Goal: Task Accomplishment & Management: Use online tool/utility

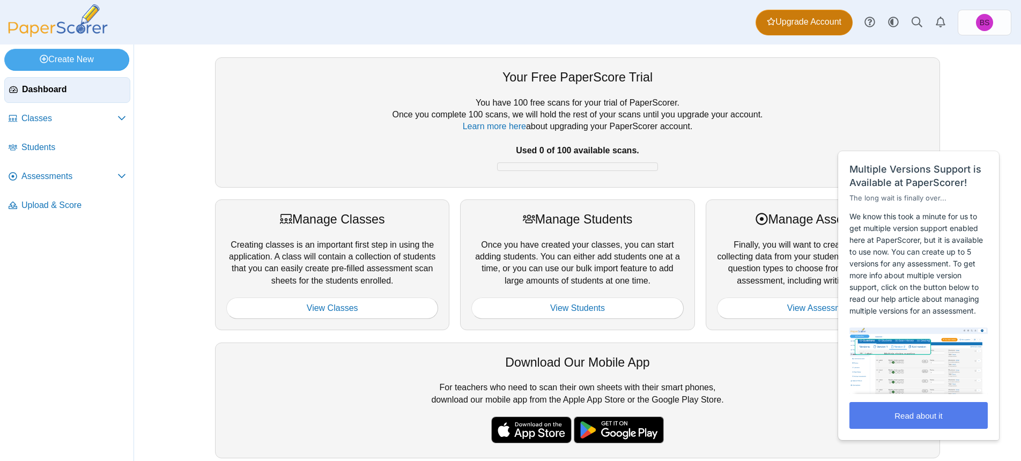
click at [774, 23] on span "Upgrade Account" at bounding box center [803, 22] width 75 height 12
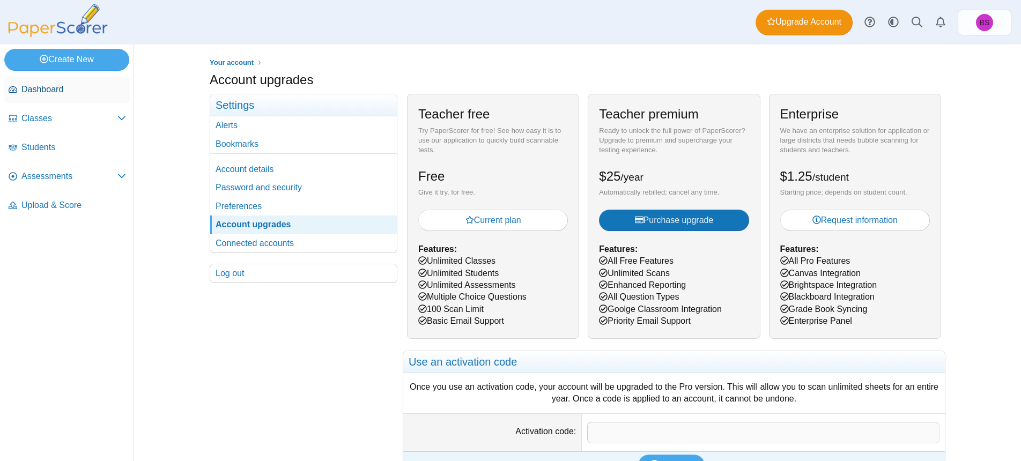
click at [59, 94] on span "Dashboard" at bounding box center [73, 90] width 105 height 12
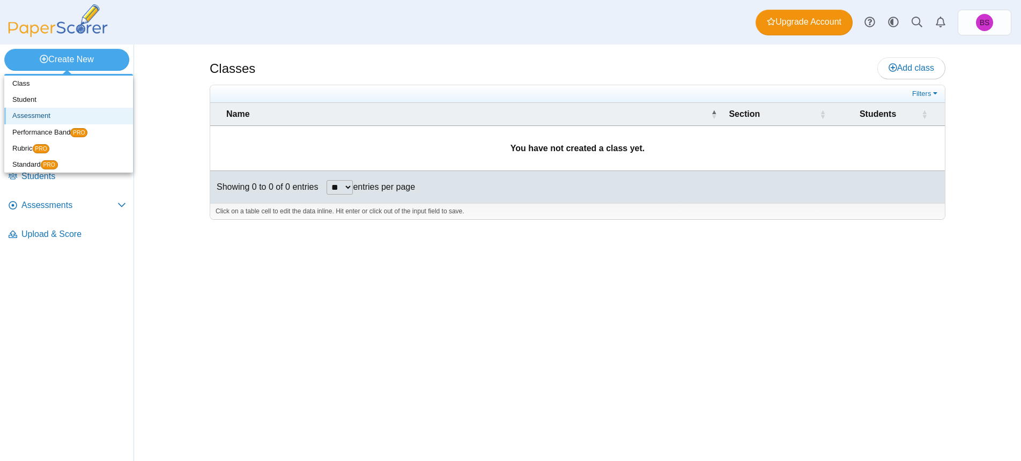
drag, startPoint x: 35, startPoint y: 117, endPoint x: 67, endPoint y: 117, distance: 31.6
click at [40, 120] on link "Assessment" at bounding box center [68, 116] width 129 height 16
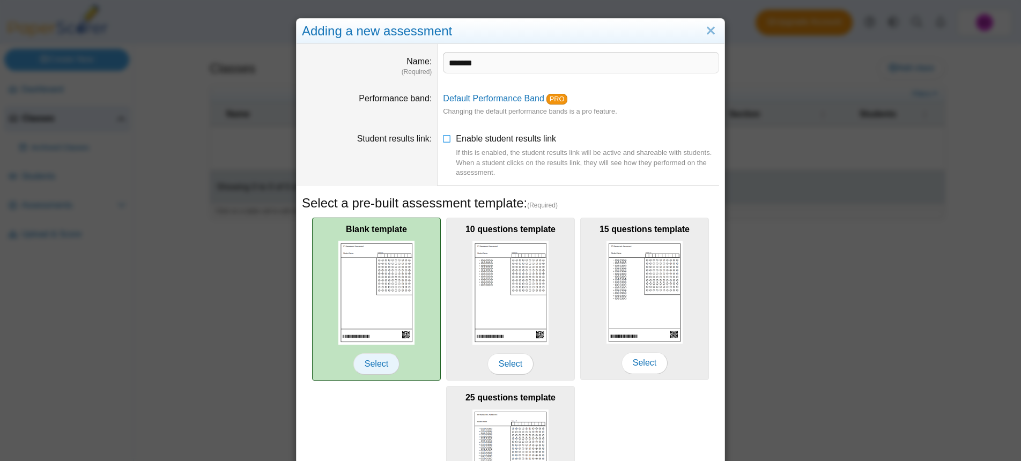
type input "*******"
click at [374, 361] on span "Select" at bounding box center [376, 363] width 46 height 21
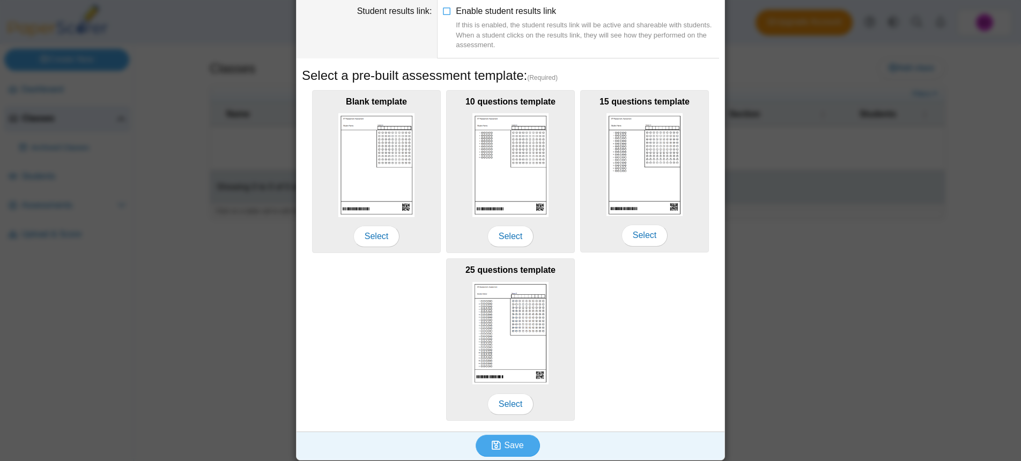
scroll to position [127, 0]
click at [503, 440] on icon "submit" at bounding box center [497, 446] width 12 height 12
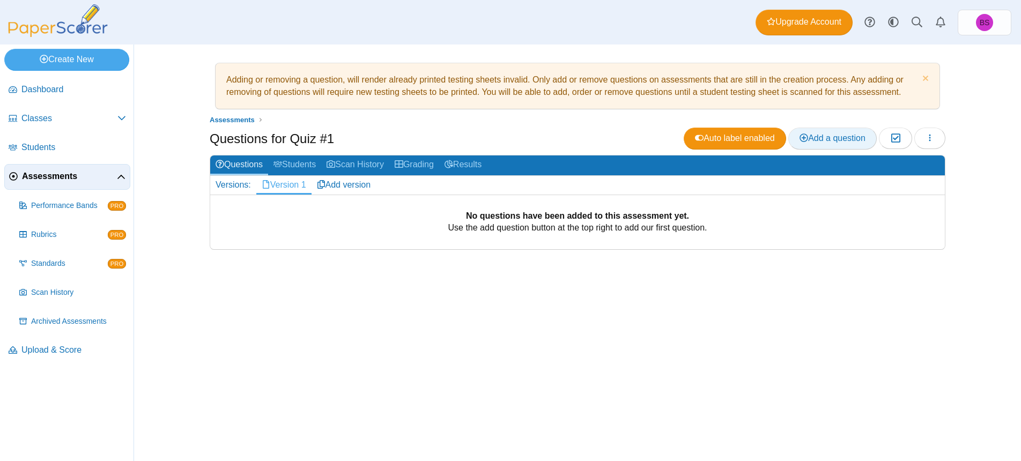
click at [813, 138] on span "Add a question" at bounding box center [832, 137] width 66 height 9
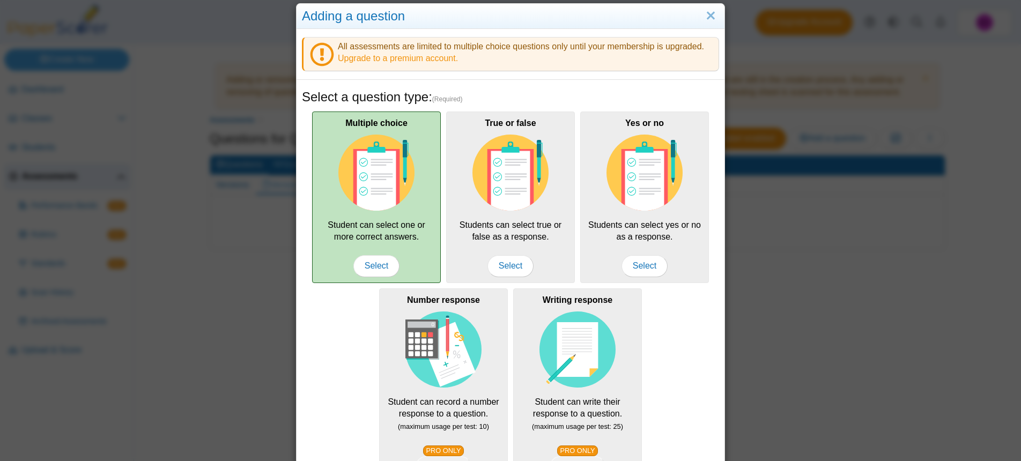
scroll to position [8, 0]
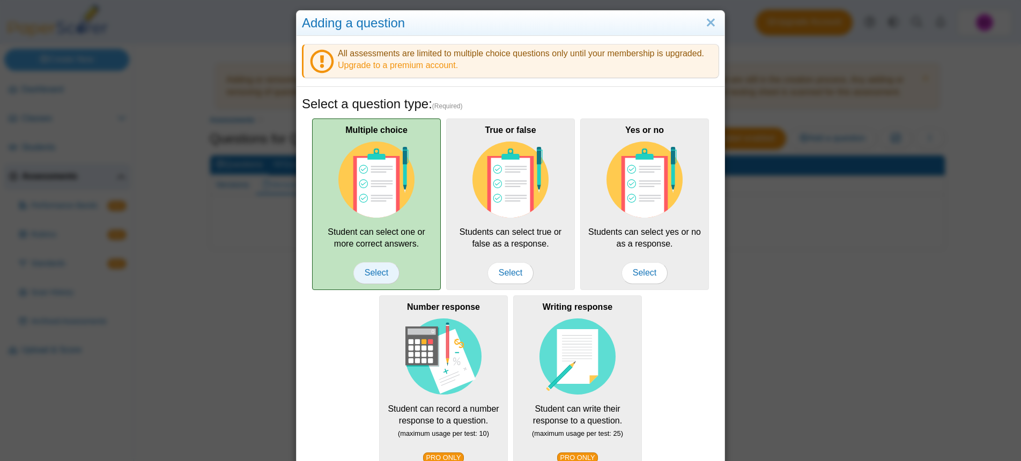
click at [374, 267] on span "Select" at bounding box center [376, 272] width 46 height 21
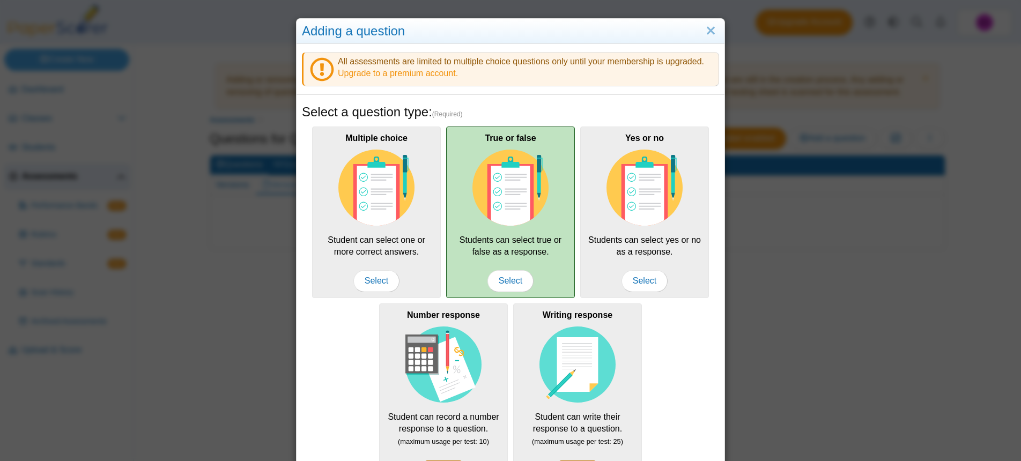
scroll to position [0, 0]
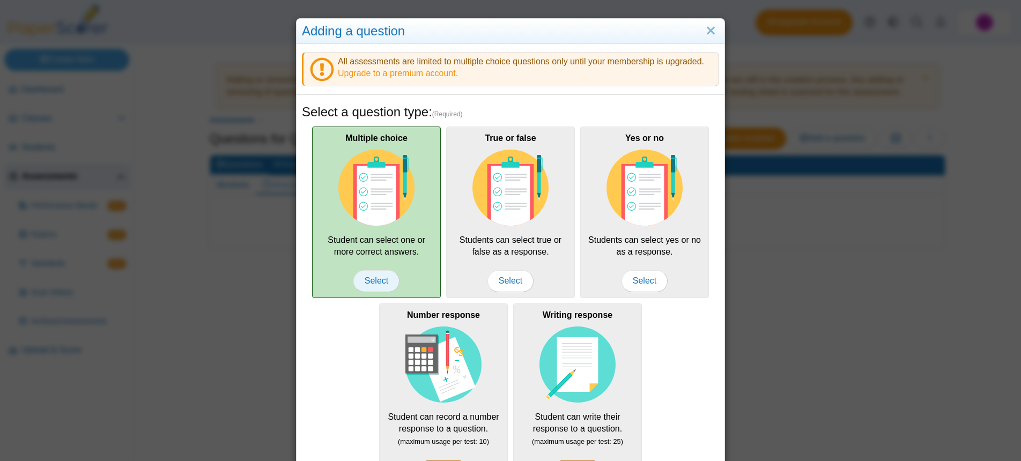
click at [383, 282] on span "Select" at bounding box center [376, 280] width 46 height 21
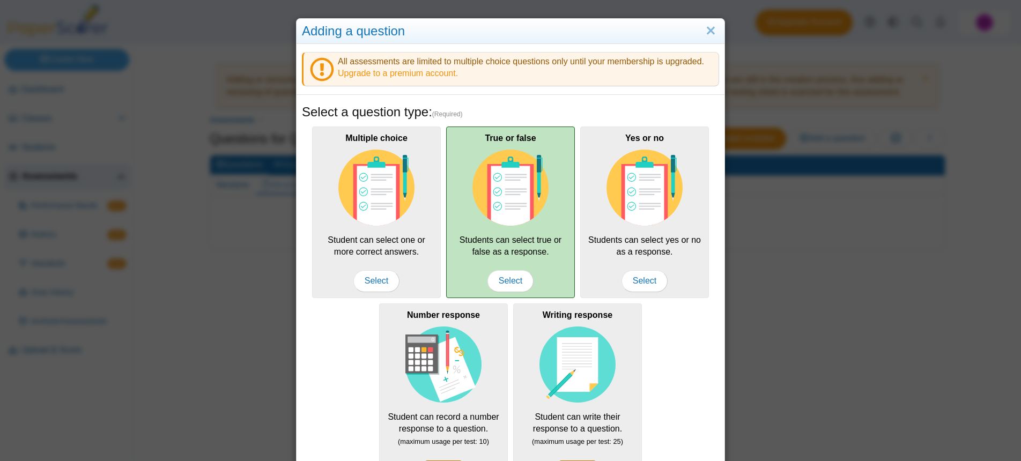
scroll to position [139, 0]
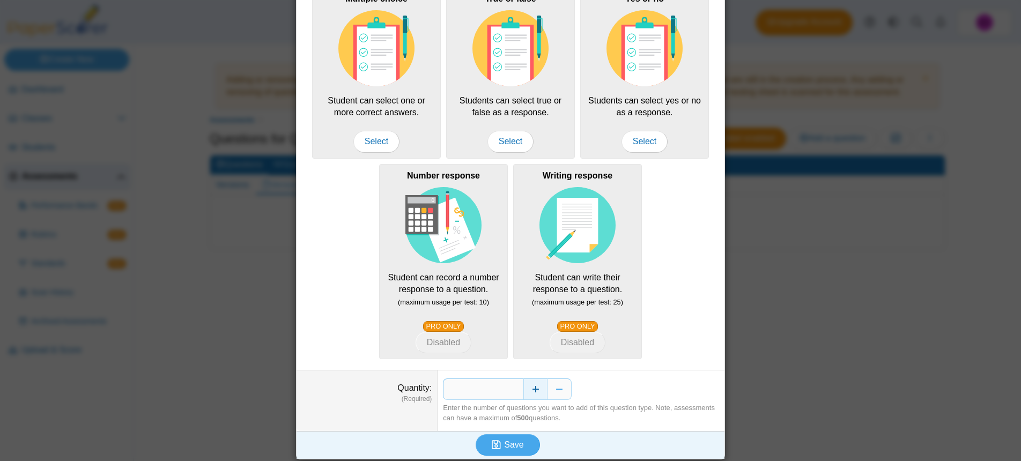
click at [539, 383] on button "Increase" at bounding box center [535, 388] width 24 height 21
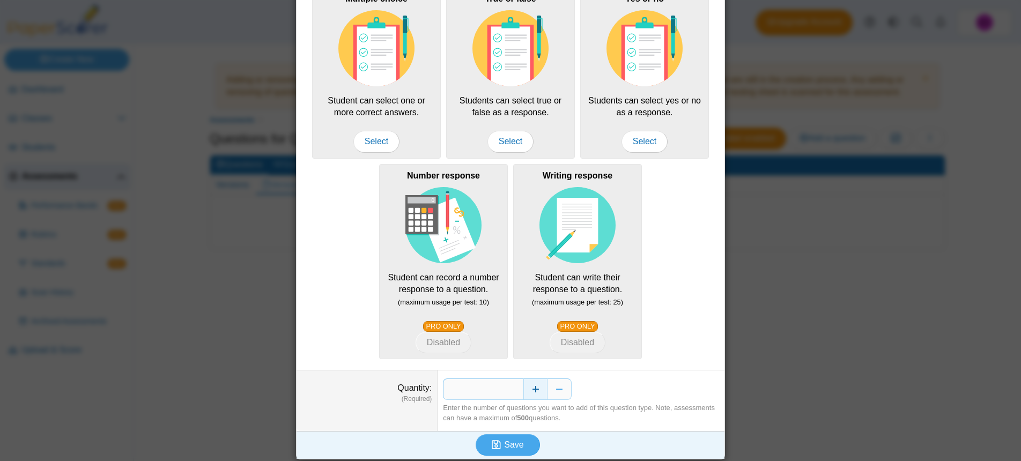
click at [537, 383] on button "Increase" at bounding box center [535, 388] width 24 height 21
click at [537, 385] on button "Increase" at bounding box center [535, 388] width 24 height 21
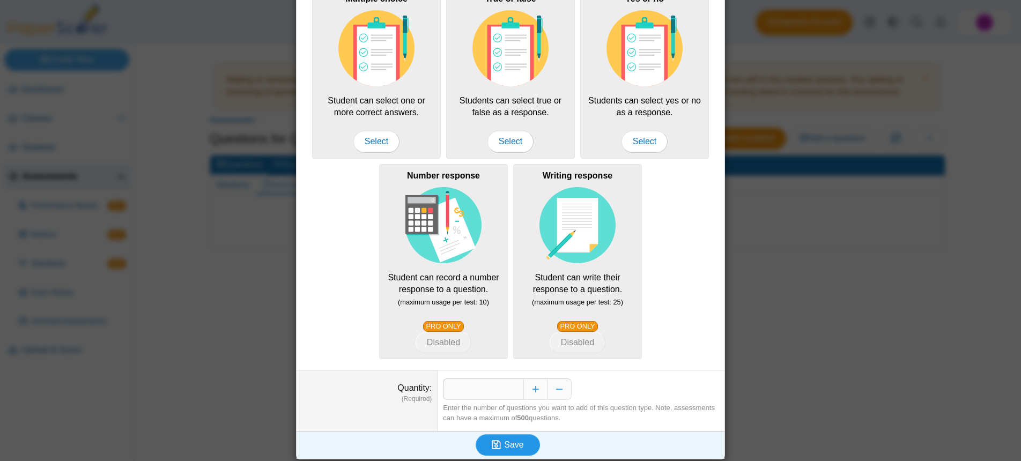
click at [503, 445] on icon "submit" at bounding box center [497, 445] width 12 height 12
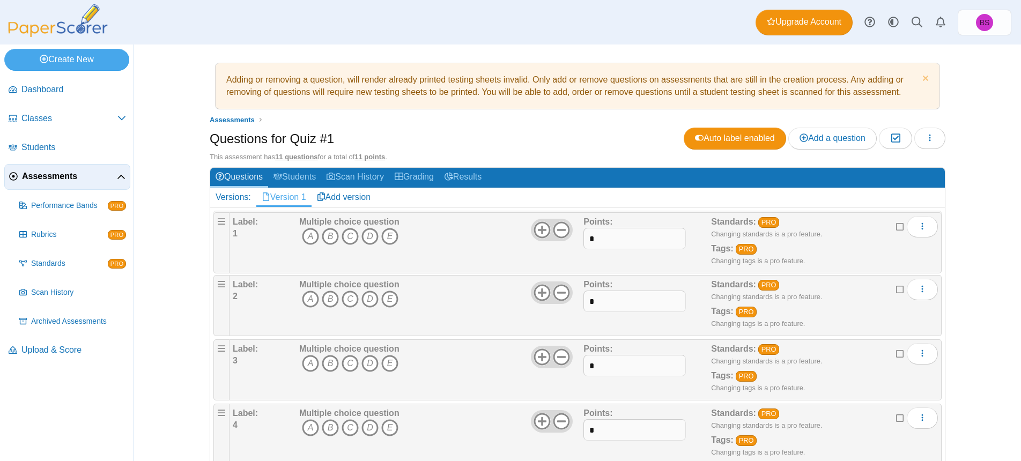
drag, startPoint x: 226, startPoint y: 222, endPoint x: 233, endPoint y: 222, distance: 7.5
click at [238, 225] on div "Label: 1" at bounding box center [265, 241] width 64 height 54
click at [240, 228] on div "Label: 1" at bounding box center [265, 241] width 64 height 54
click at [251, 224] on div "Label: 1" at bounding box center [265, 241] width 64 height 54
click at [399, 236] on div "Multiple choice question A B C D E" at bounding box center [439, 241] width 287 height 54
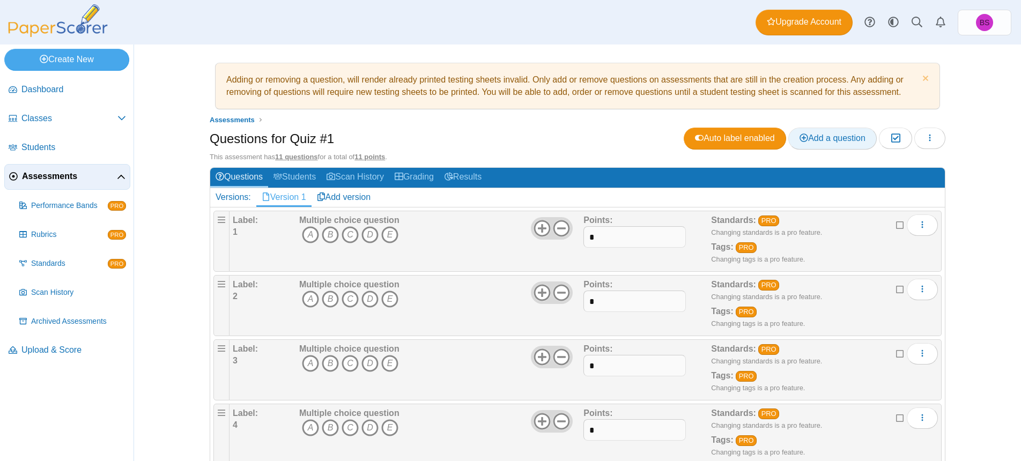
click at [816, 142] on link "Add a question" at bounding box center [832, 138] width 88 height 21
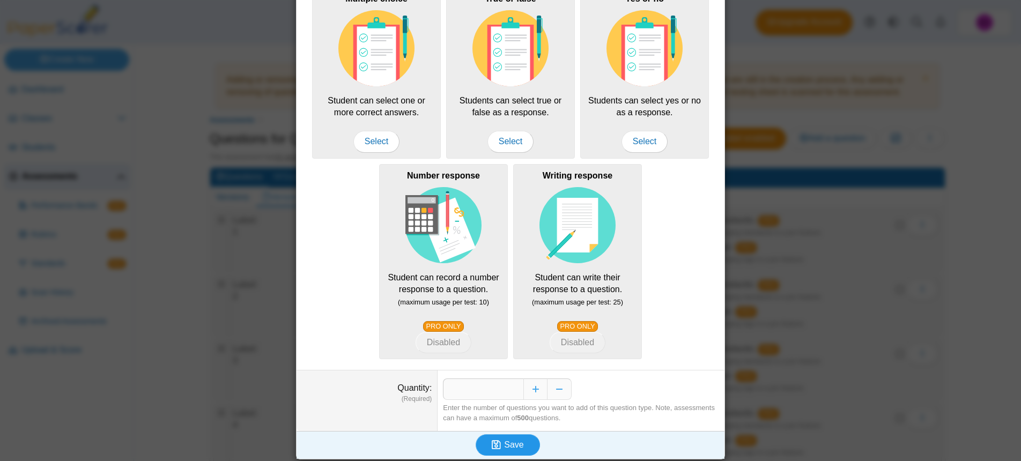
scroll to position [139, 0]
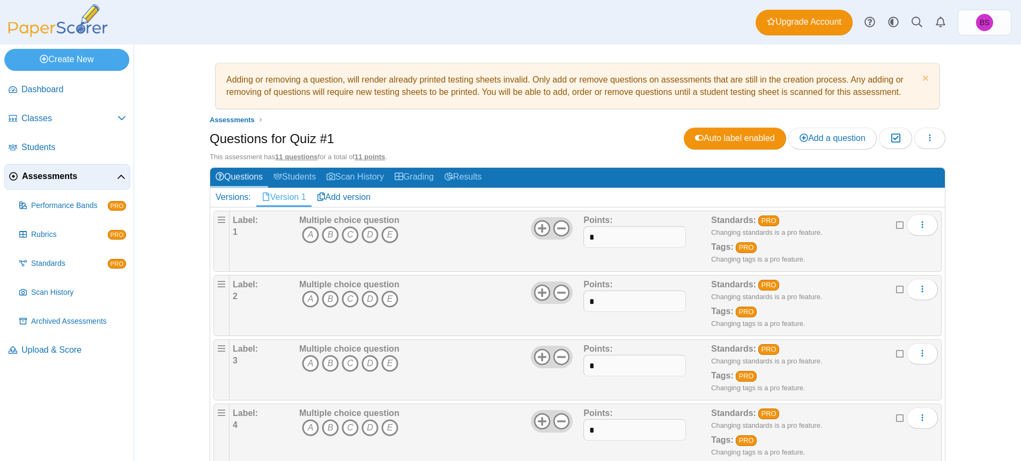
click at [250, 227] on div "Label: 1" at bounding box center [265, 241] width 64 height 54
click at [546, 222] on icon at bounding box center [541, 228] width 17 height 17
click at [562, 229] on icon at bounding box center [561, 228] width 17 height 17
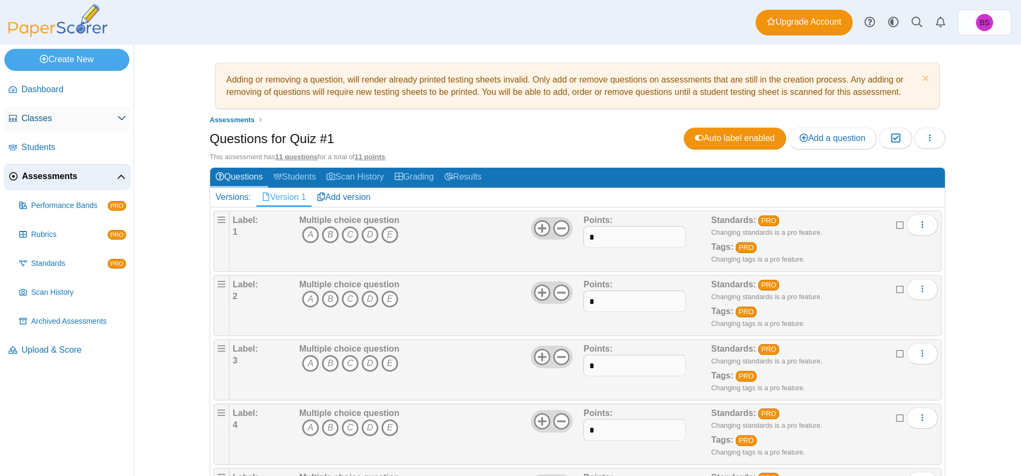
click at [124, 115] on icon at bounding box center [121, 118] width 9 height 9
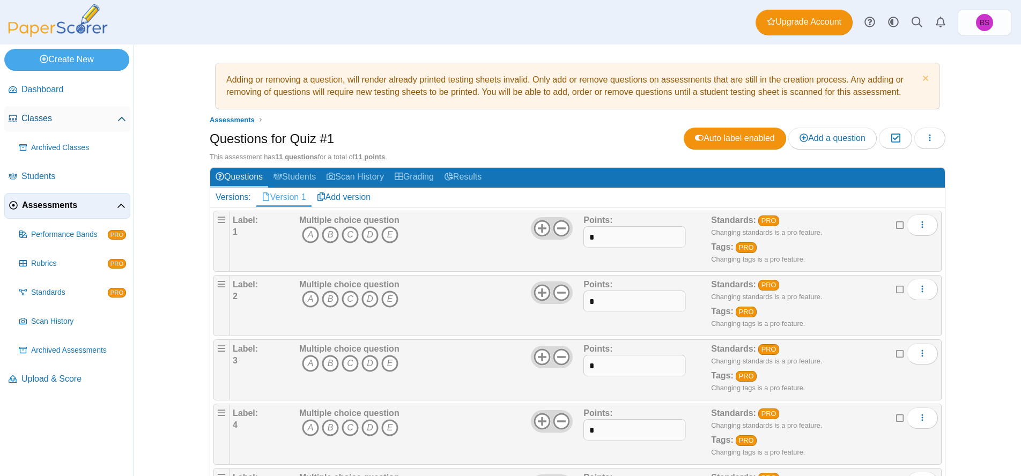
click at [124, 115] on icon at bounding box center [121, 119] width 9 height 9
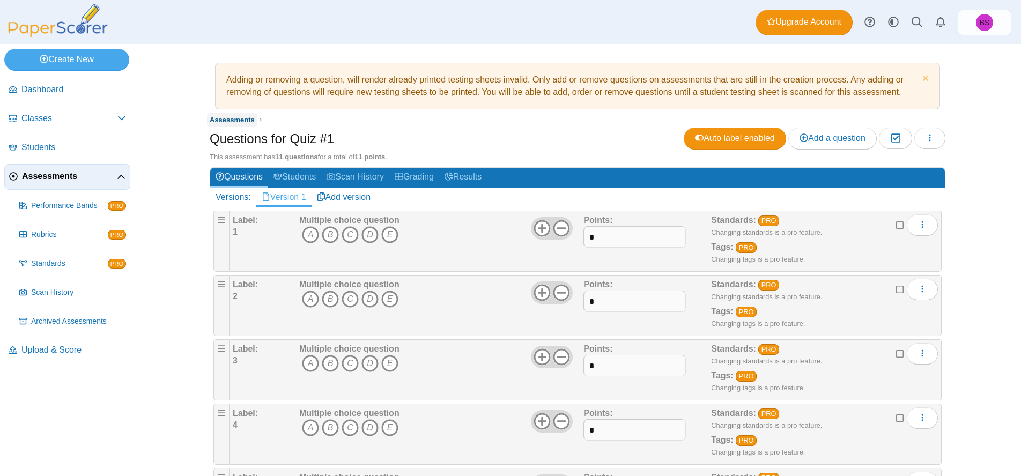
click at [242, 117] on span "Assessments" at bounding box center [232, 120] width 45 height 8
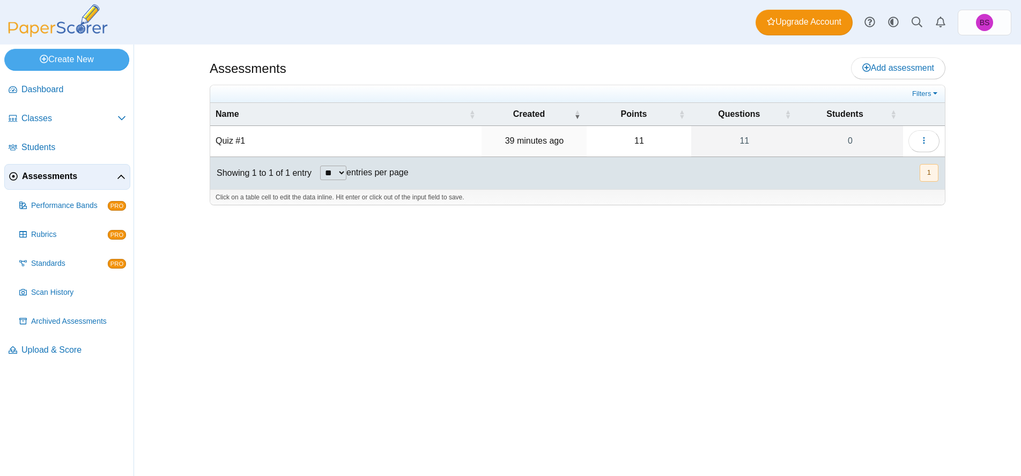
click at [227, 139] on td "Quiz #1" at bounding box center [345, 141] width 271 height 31
click at [55, 330] on link "Archived Assessments" at bounding box center [72, 322] width 115 height 26
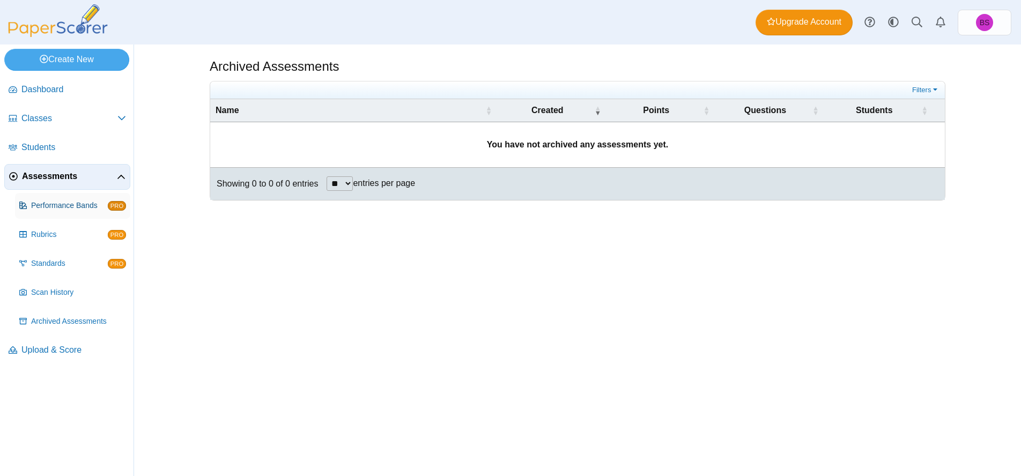
click at [55, 214] on link "Performance Bands PRO" at bounding box center [72, 206] width 115 height 26
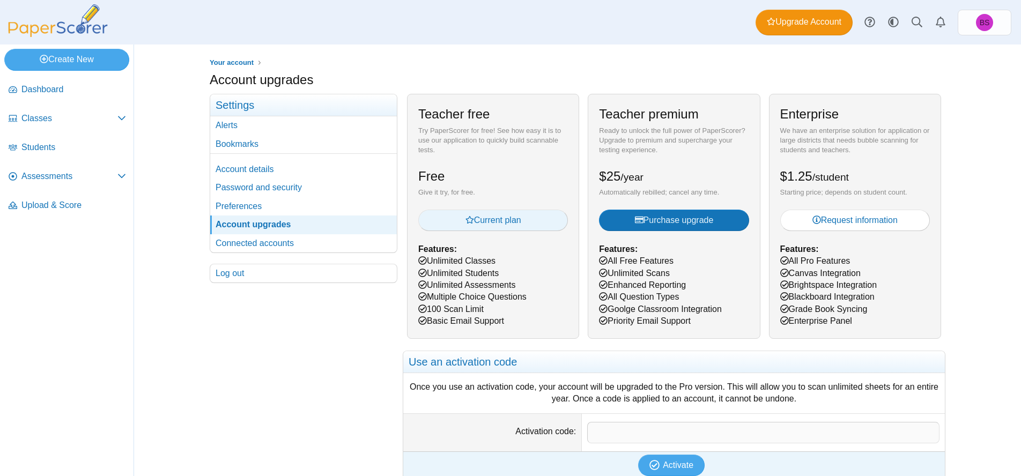
click at [484, 219] on span "Current plan" at bounding box center [493, 219] width 56 height 9
click at [970, 18] on link "BS" at bounding box center [984, 23] width 54 height 26
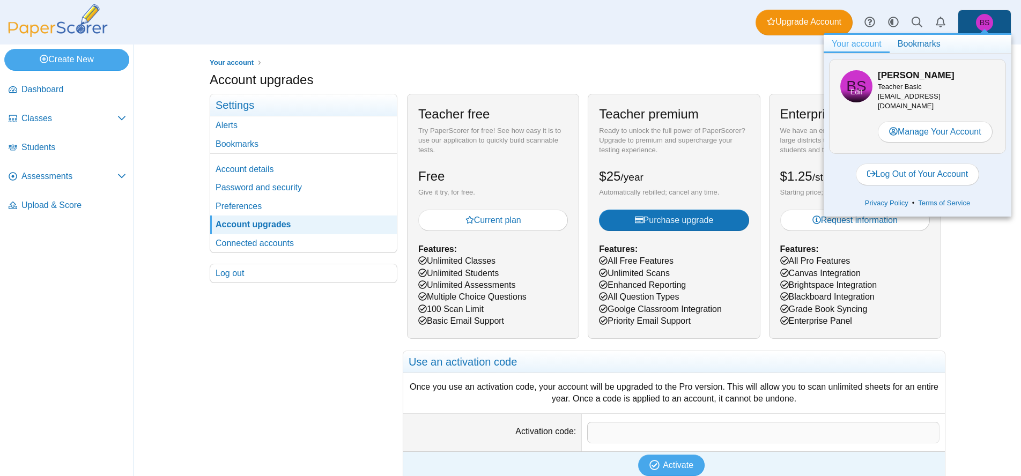
click at [860, 87] on span "Edit" at bounding box center [856, 92] width 12 height 10
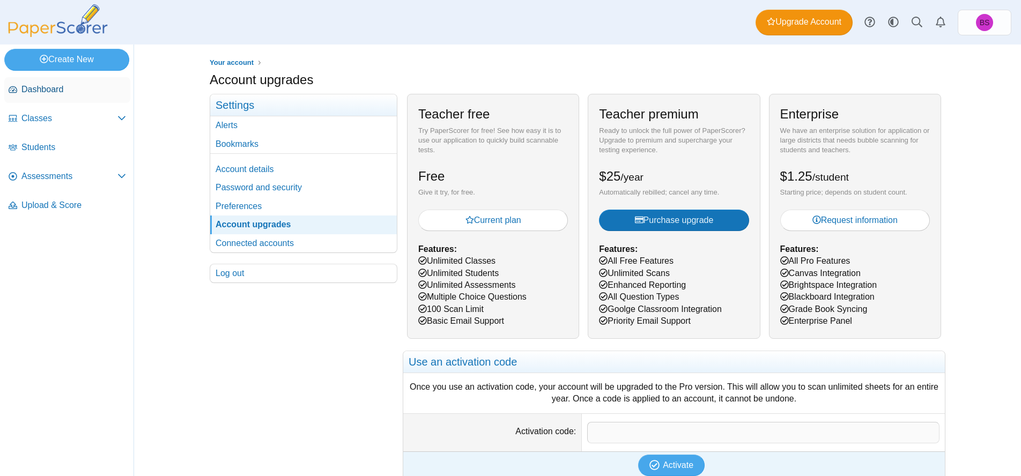
click at [75, 99] on link "Dashboard" at bounding box center [67, 90] width 126 height 26
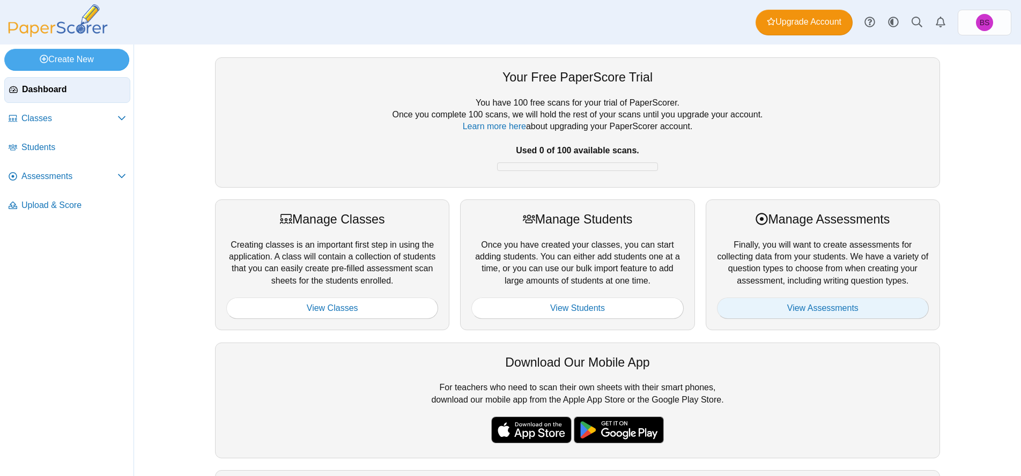
click at [832, 303] on link "View Assessments" at bounding box center [823, 307] width 212 height 21
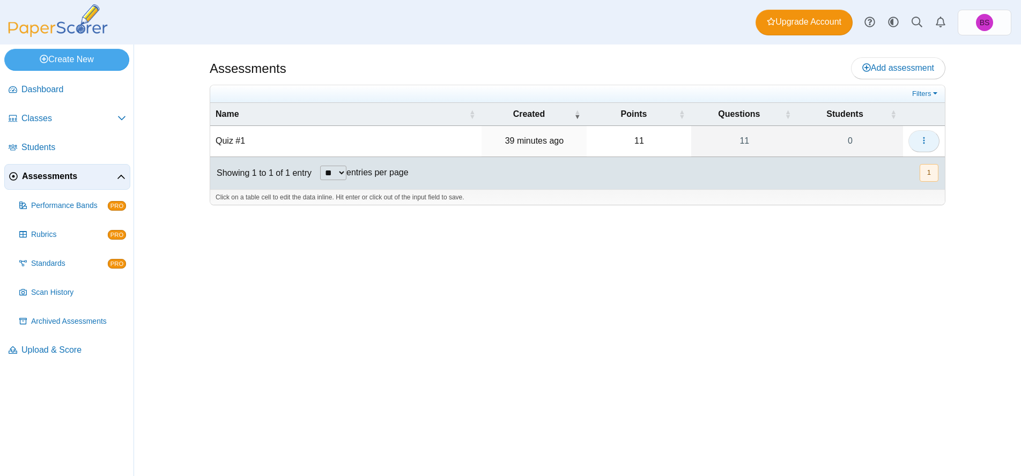
click at [916, 136] on button "button" at bounding box center [923, 140] width 31 height 21
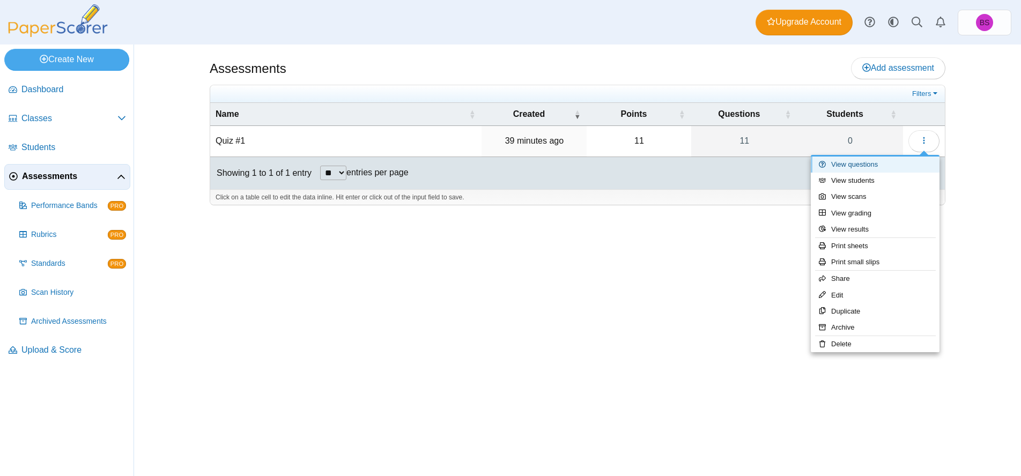
click at [841, 167] on link "View questions" at bounding box center [874, 165] width 129 height 16
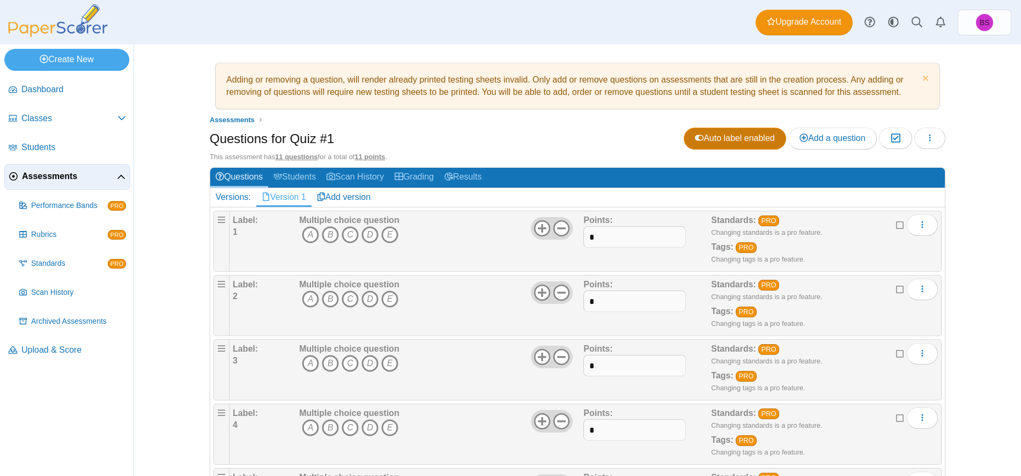
click at [693, 142] on link "Auto label enabled" at bounding box center [734, 138] width 102 height 21
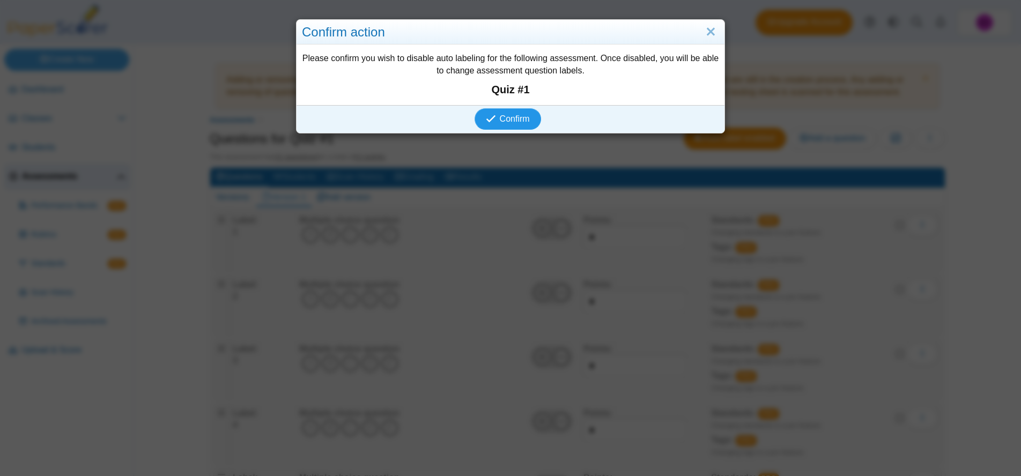
click at [490, 124] on button "Confirm" at bounding box center [507, 118] width 66 height 21
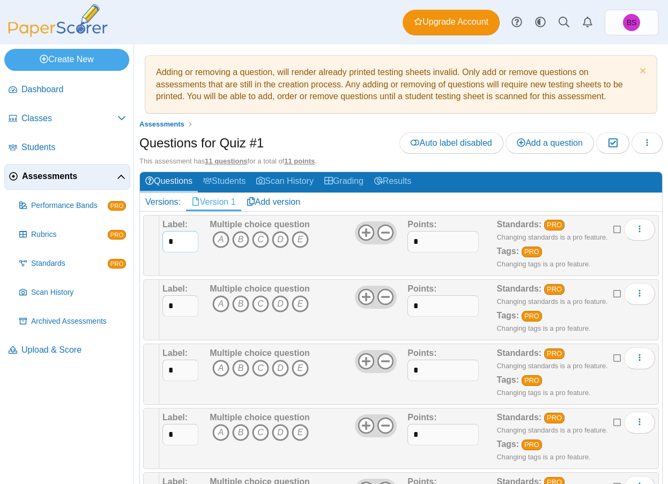
click at [190, 231] on input "*" at bounding box center [180, 241] width 36 height 21
click at [221, 225] on b "Multiple choice question" at bounding box center [260, 224] width 100 height 9
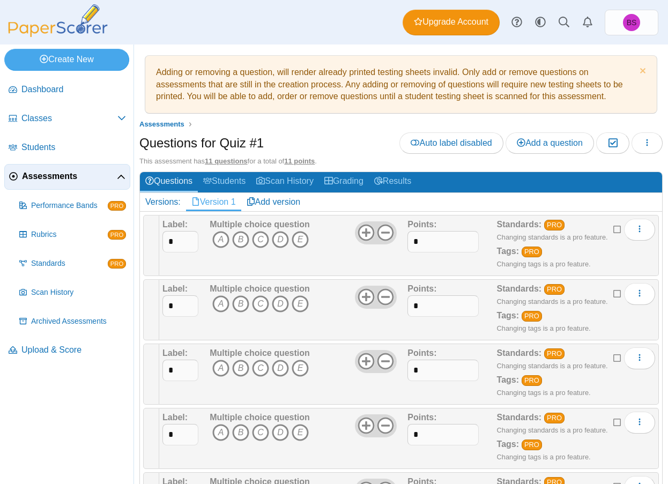
click at [198, 265] on div "Label: *" at bounding box center [184, 246] width 44 height 54
click at [659, 138] on button "button" at bounding box center [646, 142] width 31 height 21
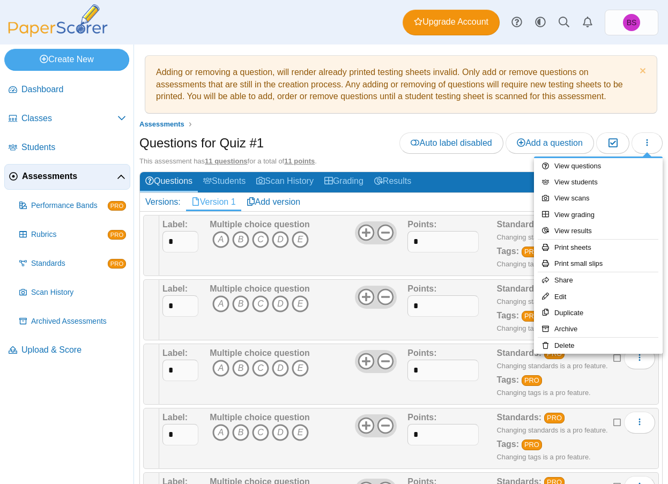
click at [340, 264] on div "Multiple choice question A B C D E" at bounding box center [307, 246] width 200 height 54
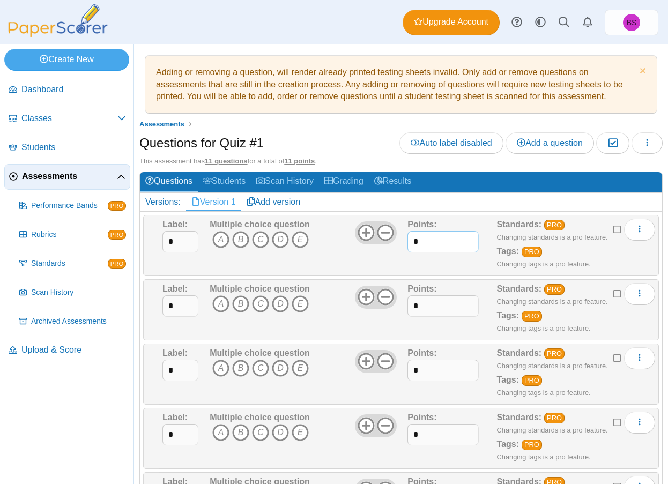
click at [431, 241] on input "*" at bounding box center [442, 241] width 71 height 21
type input "**"
type input "*"
type input "**"
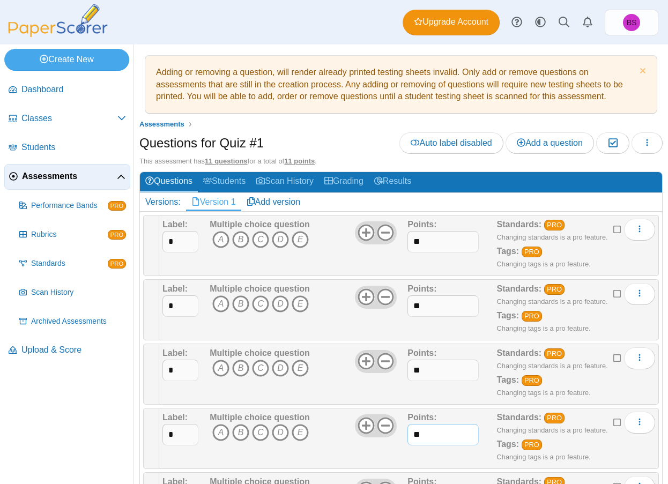
type input "**"
type input "*"
type input "**"
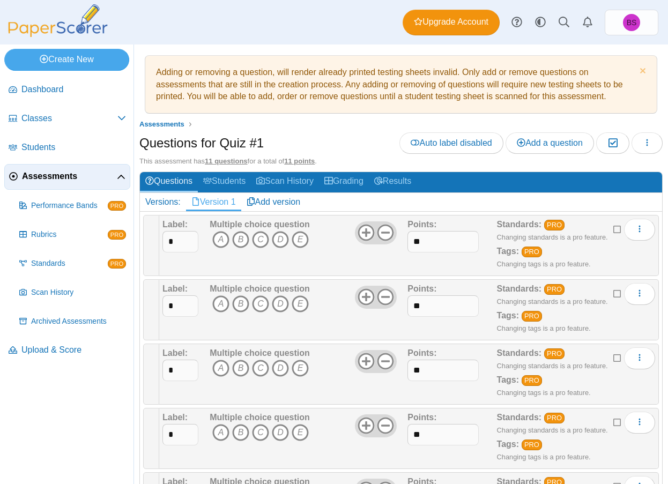
type input "*"
type input "**"
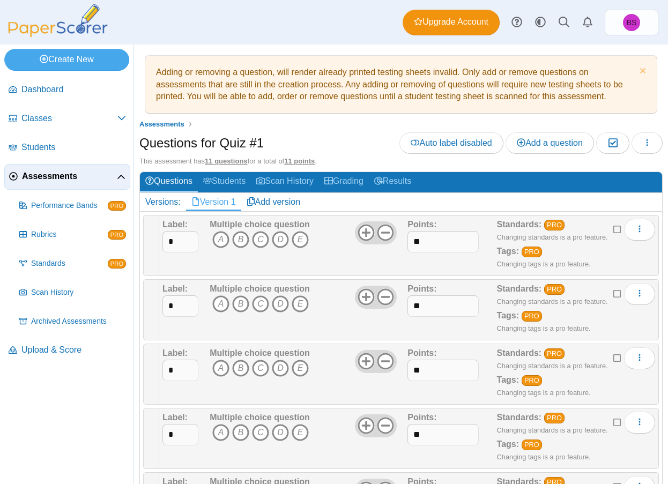
type input "**"
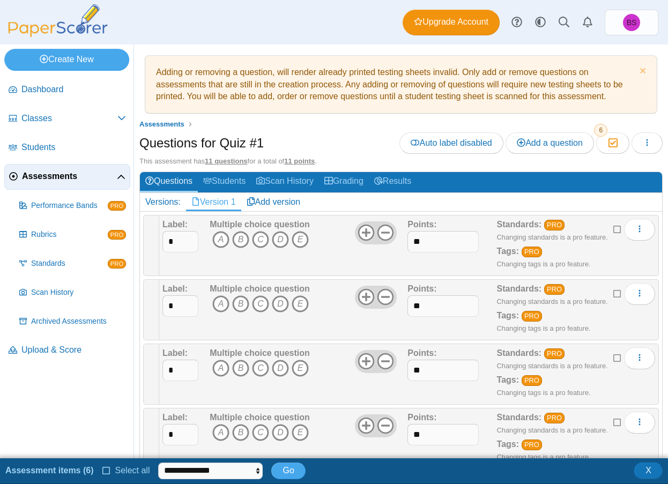
click at [618, 226] on icon at bounding box center [617, 229] width 9 height 8
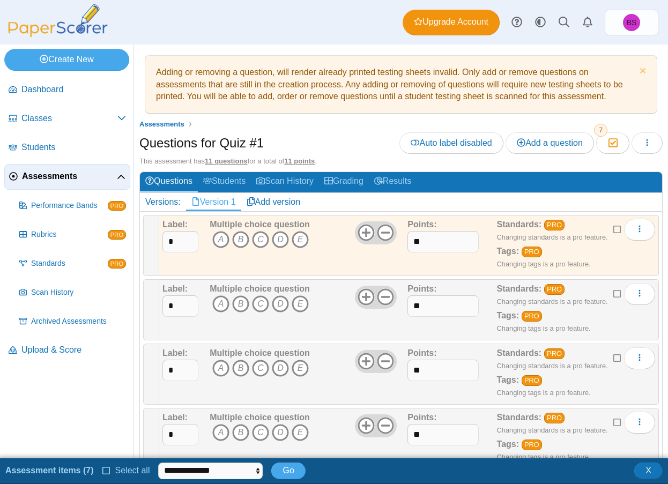
click at [617, 289] on icon at bounding box center [617, 293] width 9 height 8
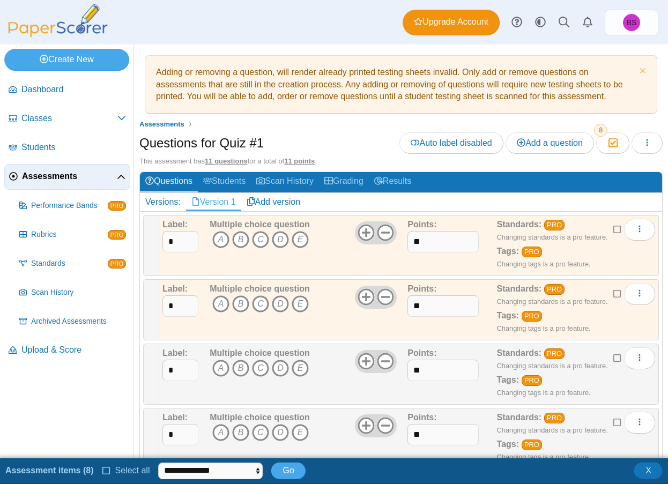
click at [615, 353] on icon at bounding box center [617, 357] width 9 height 8
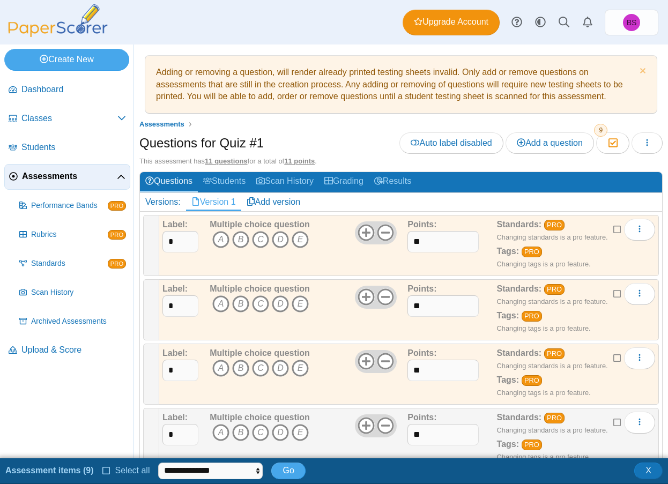
click at [620, 422] on icon at bounding box center [617, 422] width 9 height 8
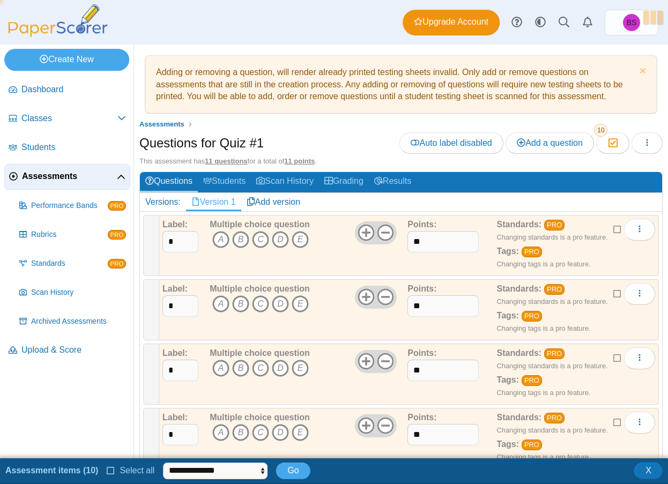
scroll to position [256, 0]
click at [615, 475] on icon at bounding box center [617, 486] width 9 height 8
click at [294, 466] on span "Go" at bounding box center [292, 470] width 11 height 9
